Goal: Obtain resource: Obtain resource

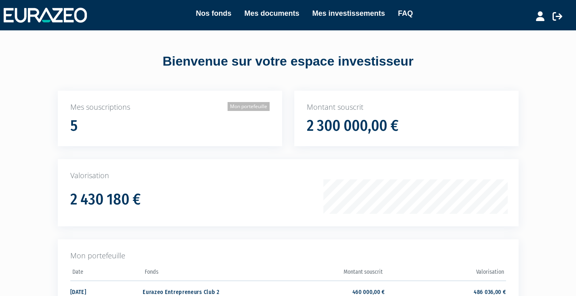
click at [247, 108] on link "Mon portefeuille" at bounding box center [249, 106] width 42 height 9
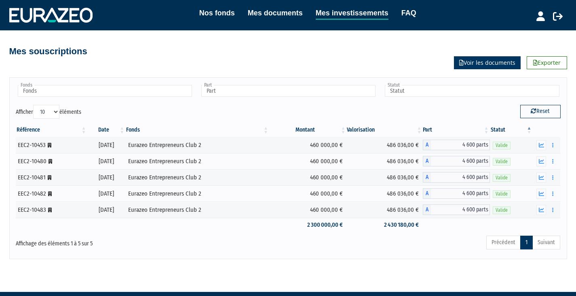
click at [471, 68] on link "Voir les documents" at bounding box center [487, 62] width 67 height 13
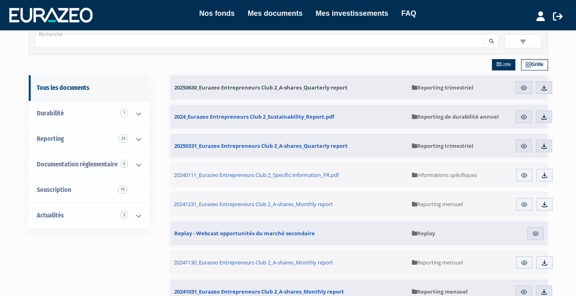
scroll to position [40, 0]
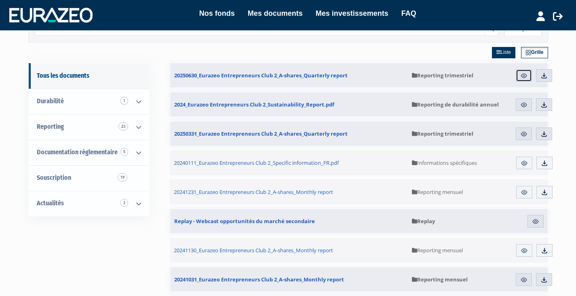
click at [524, 73] on img at bounding box center [523, 75] width 7 height 7
